Goal: Task Accomplishment & Management: Complete application form

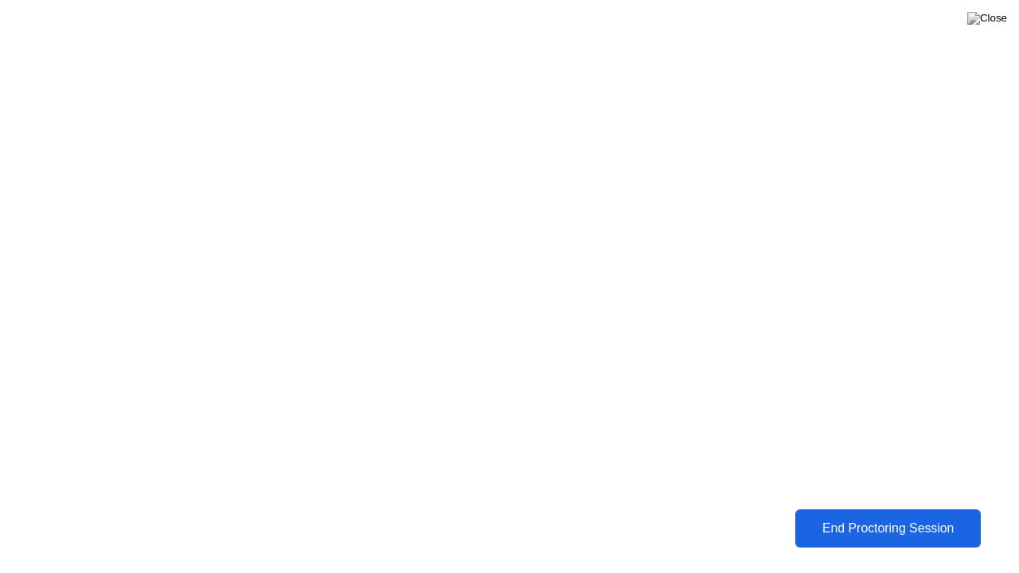
click at [841, 522] on div "End Proctoring Session" at bounding box center [887, 529] width 193 height 16
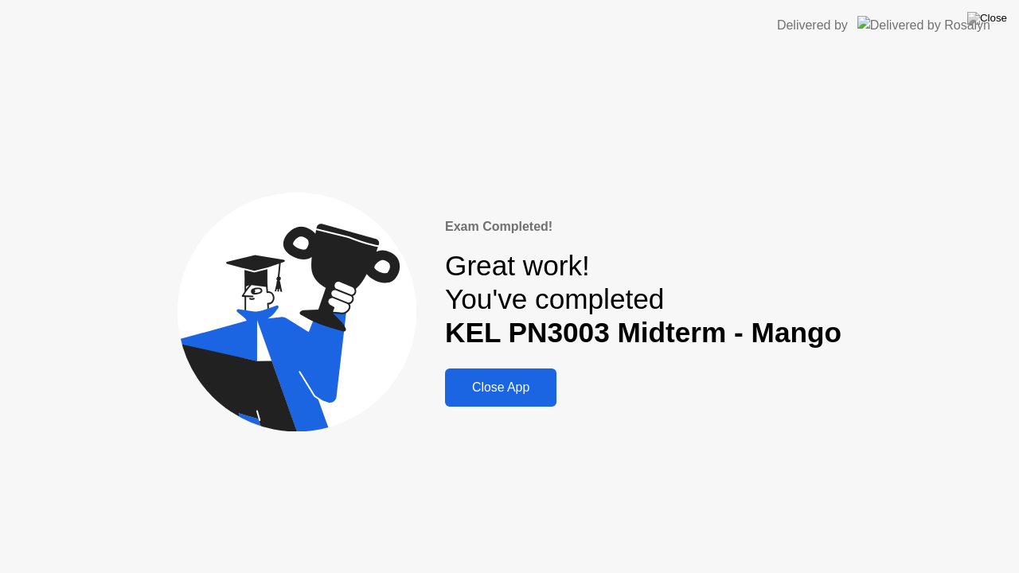
click at [498, 391] on div "Close App" at bounding box center [501, 388] width 102 height 14
